Goal: Information Seeking & Learning: Find specific fact

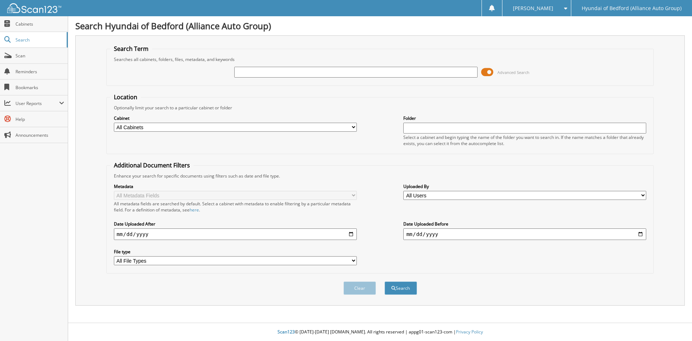
click at [349, 72] on input "text" at bounding box center [355, 72] width 243 height 11
type input "149109"
click at [385, 281] on button "Search" at bounding box center [401, 287] width 32 height 13
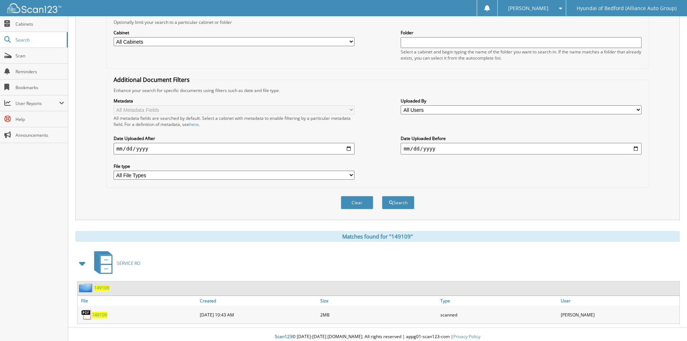
scroll to position [91, 0]
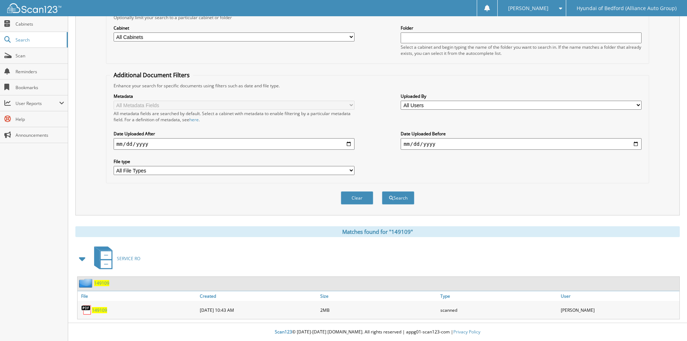
click at [101, 311] on span "149109" at bounding box center [99, 310] width 15 height 6
click at [29, 37] on span "Search" at bounding box center [40, 40] width 48 height 6
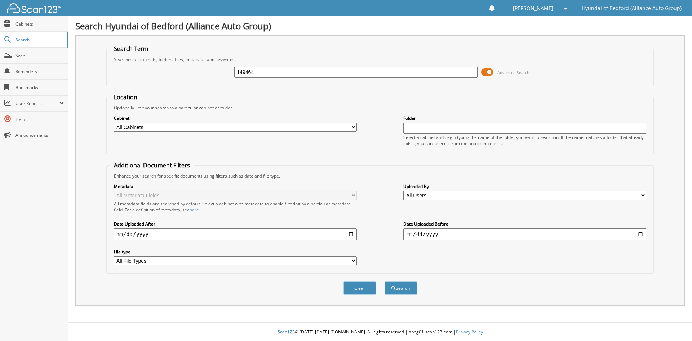
type input "149464"
click at [385, 281] on button "Search" at bounding box center [401, 287] width 32 height 13
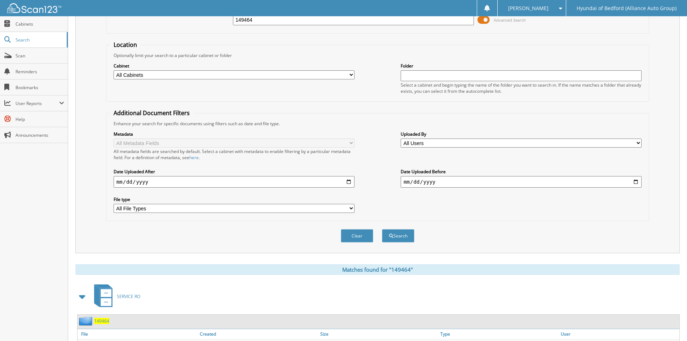
scroll to position [91, 0]
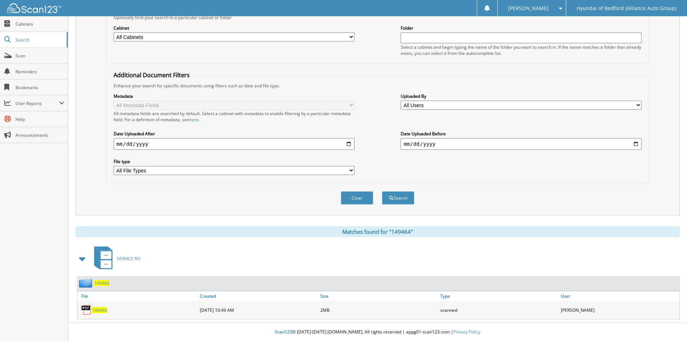
click at [104, 309] on span "149464" at bounding box center [99, 310] width 15 height 6
